Goal: Task Accomplishment & Management: Manage account settings

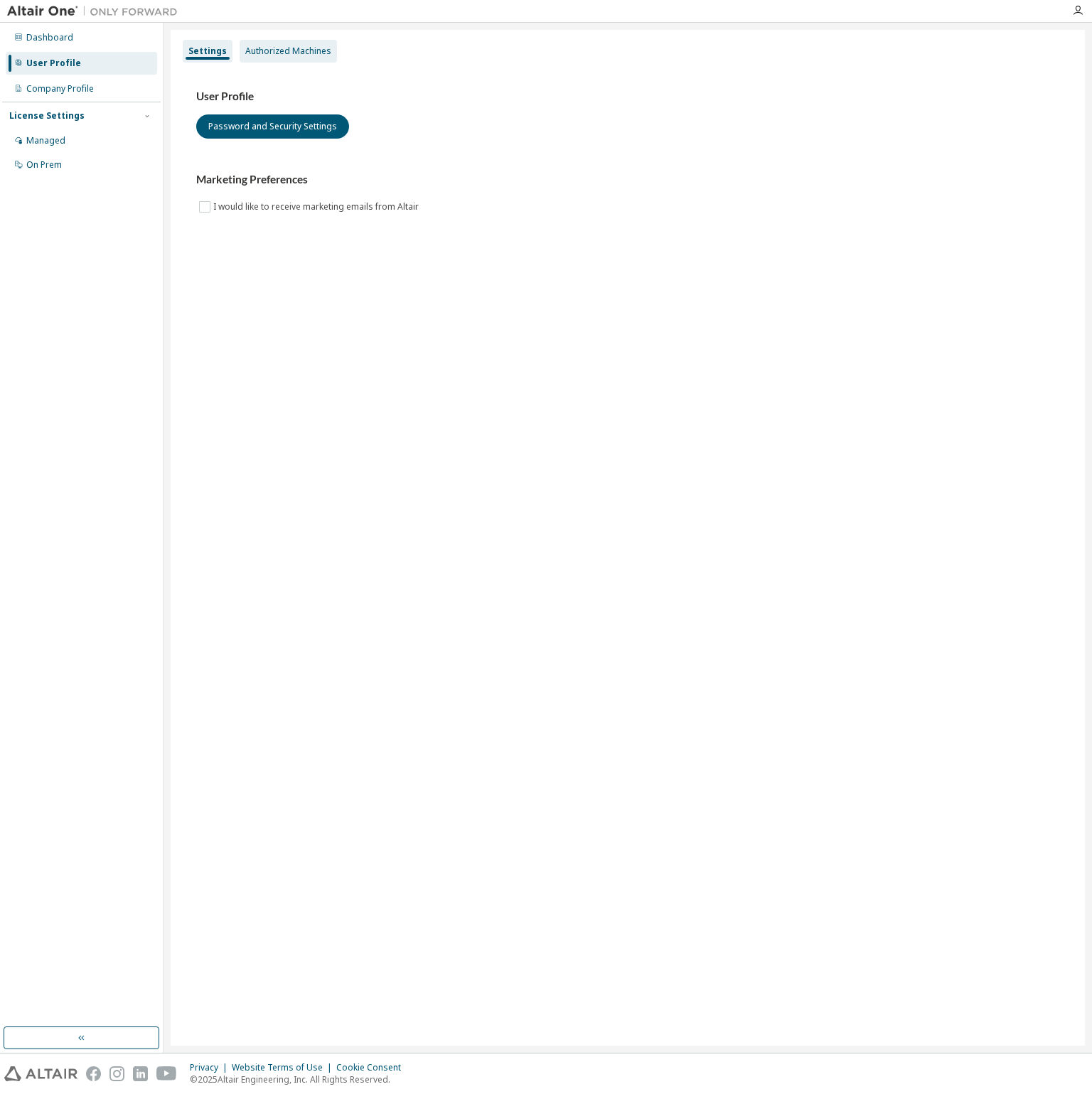
click at [292, 49] on div "Authorized Machines" at bounding box center [288, 50] width 86 height 11
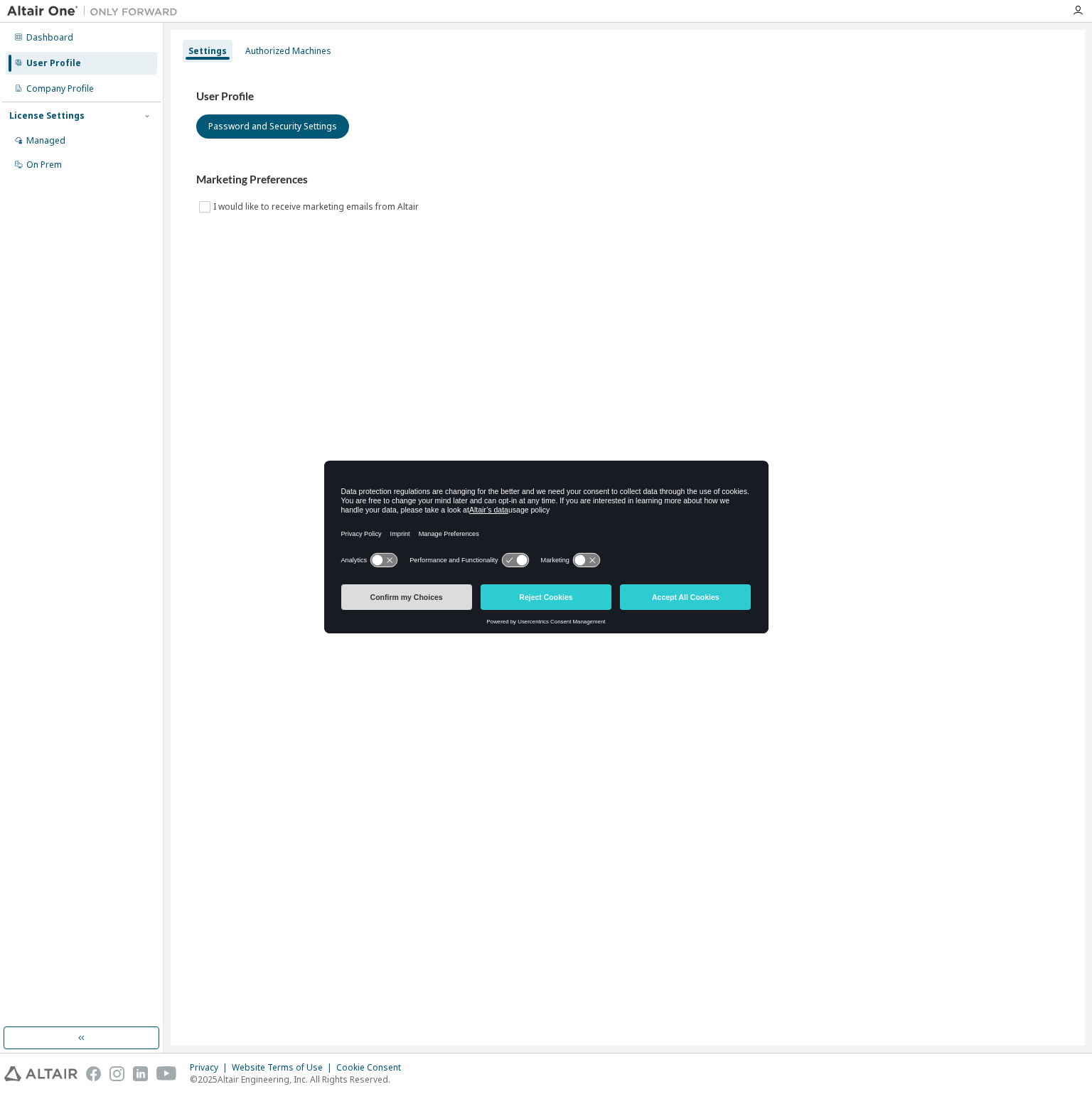
click at [409, 597] on button "Confirm my Choices" at bounding box center [407, 597] width 131 height 26
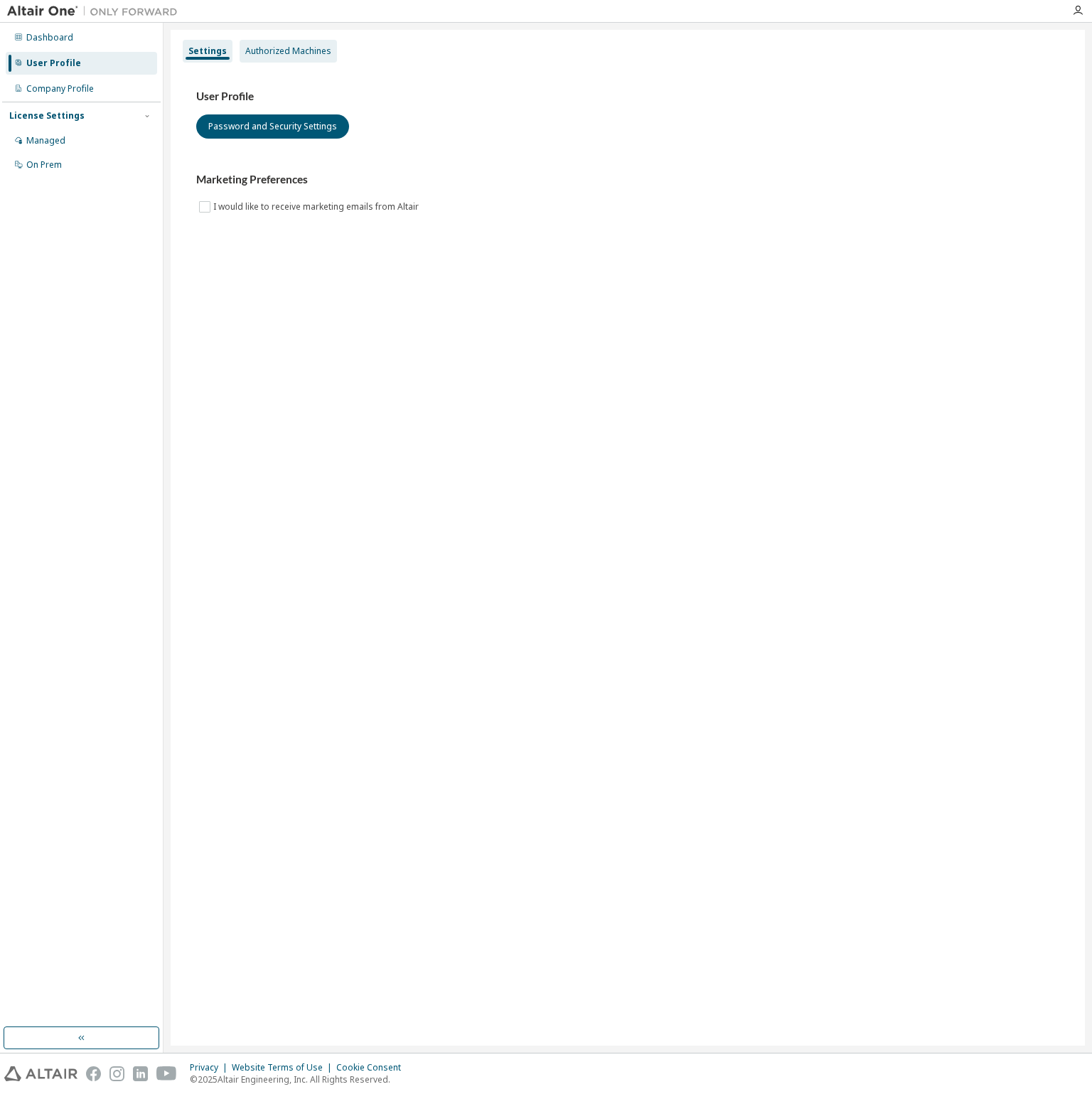
click at [274, 61] on div "Authorized Machines" at bounding box center [288, 50] width 97 height 23
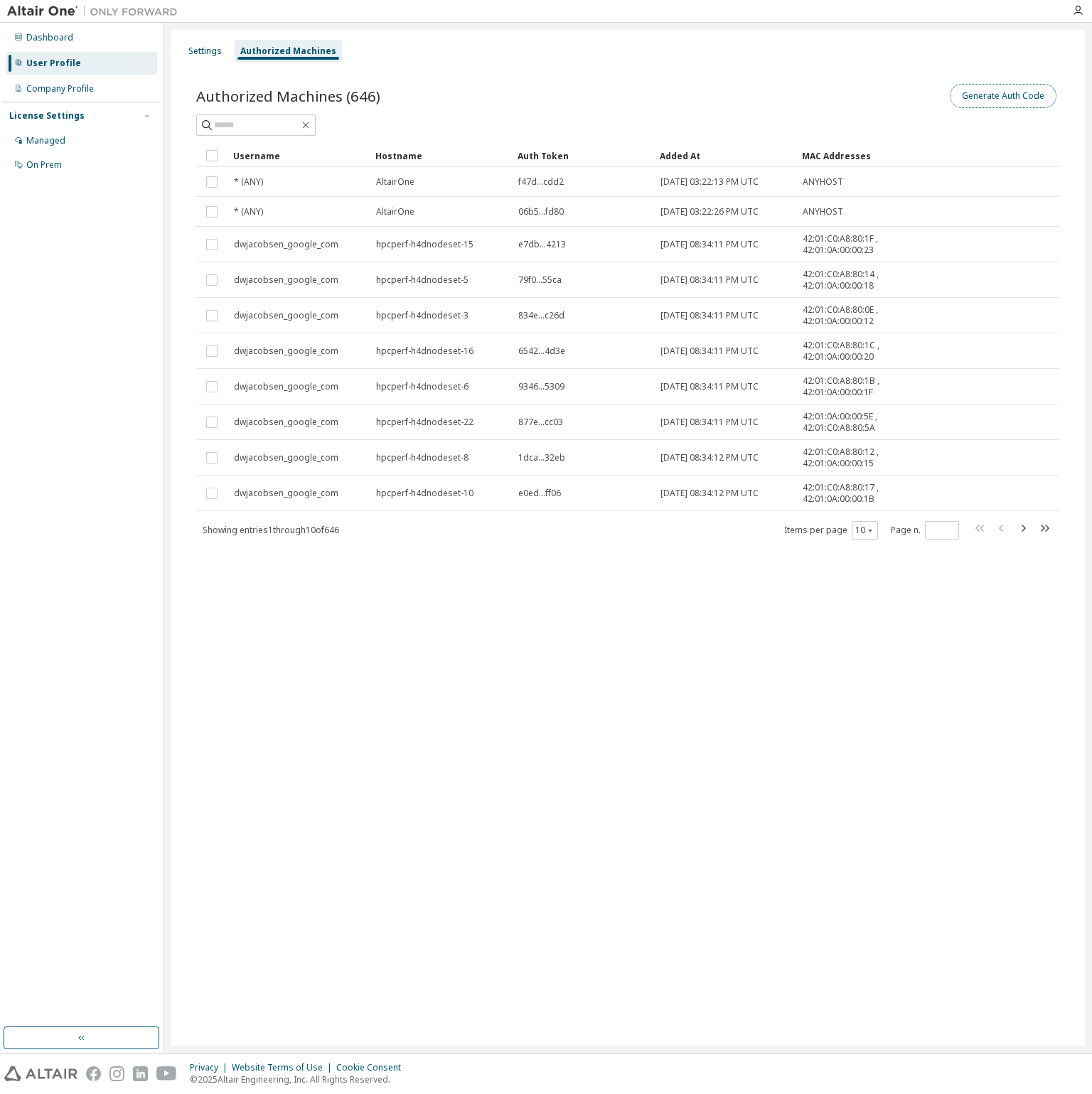
click at [1012, 99] on button "Generate Auth Code" at bounding box center [1003, 96] width 107 height 24
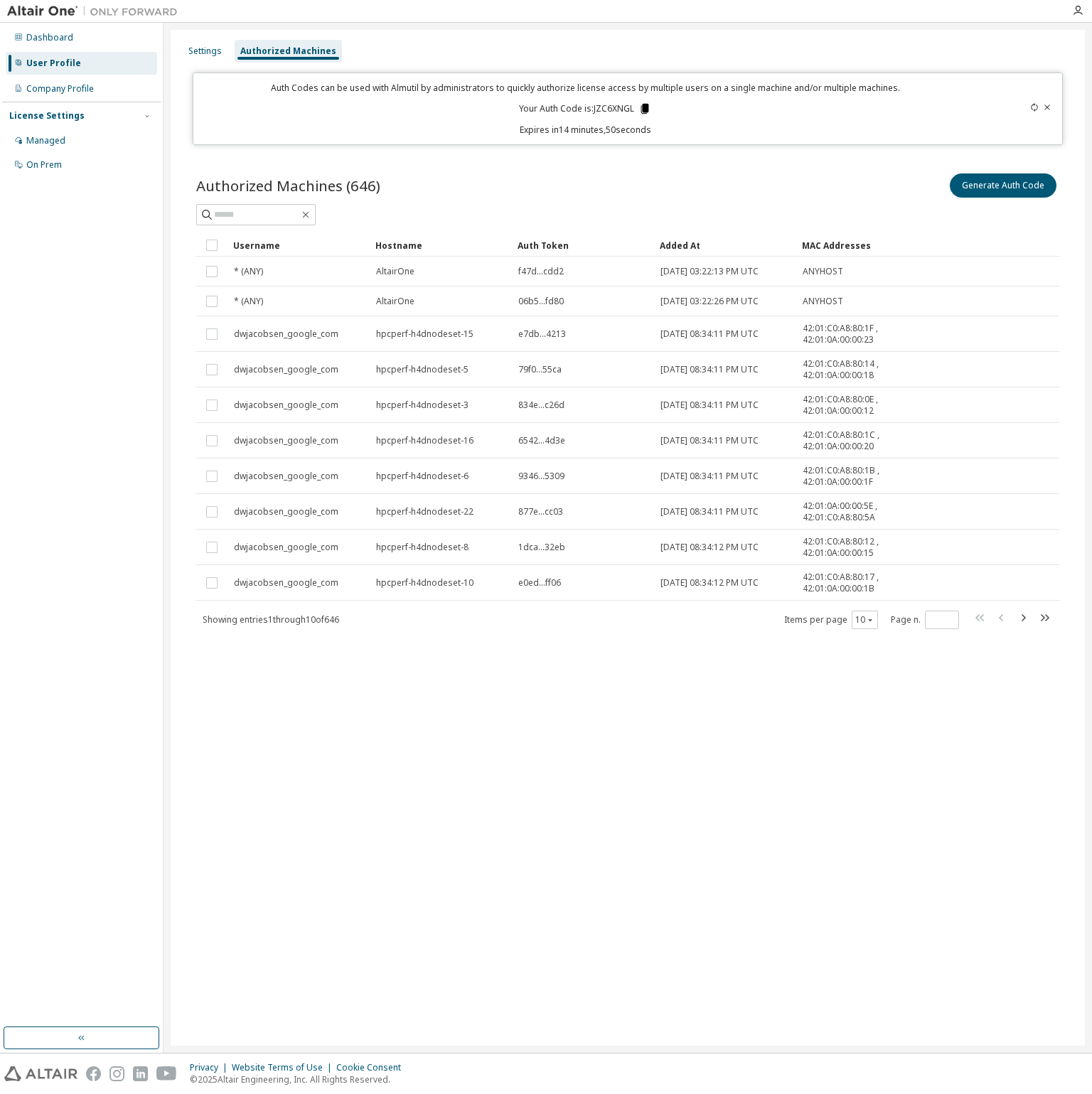
click at [645, 108] on icon at bounding box center [645, 109] width 8 height 10
